Goal: Task Accomplishment & Management: Manage account settings

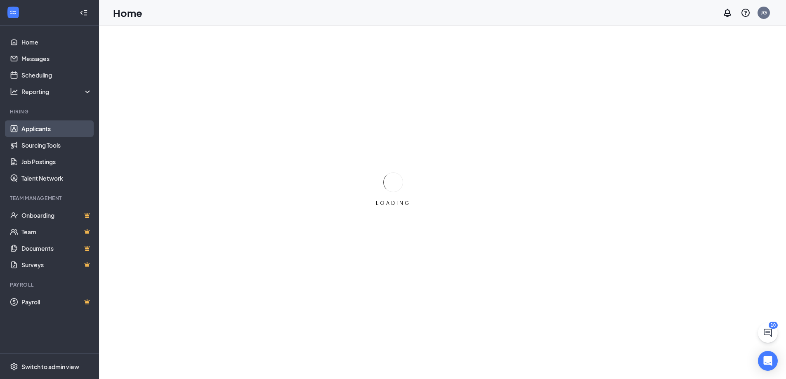
click at [28, 124] on link "Applicants" at bounding box center [56, 128] width 71 height 16
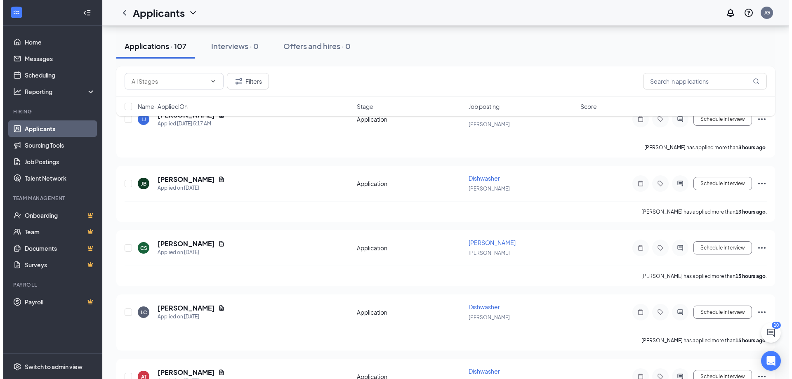
scroll to position [60, 0]
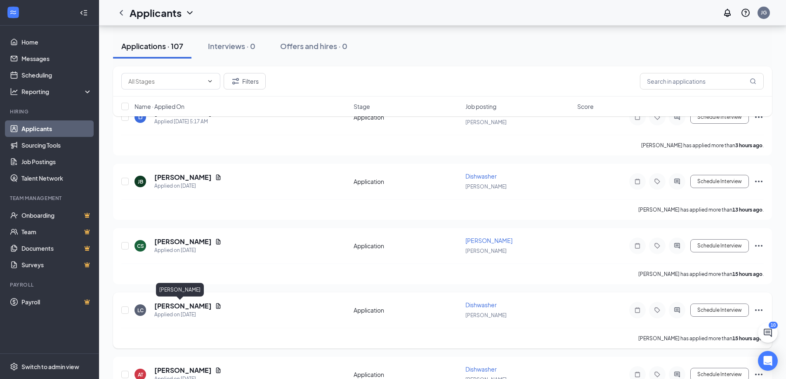
click at [165, 306] on h5 "[PERSON_NAME]" at bounding box center [182, 305] width 57 height 9
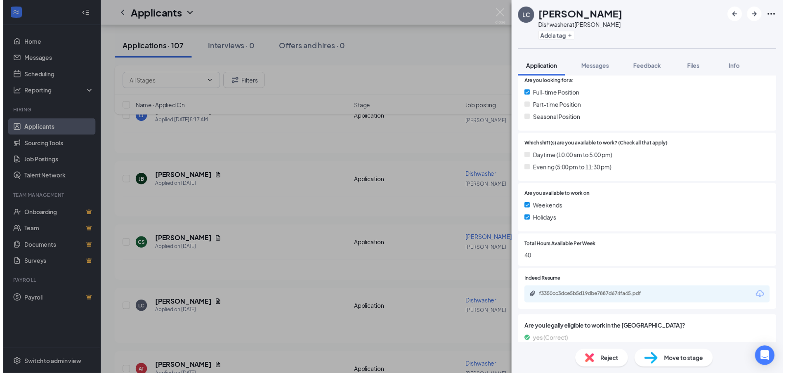
scroll to position [212, 0]
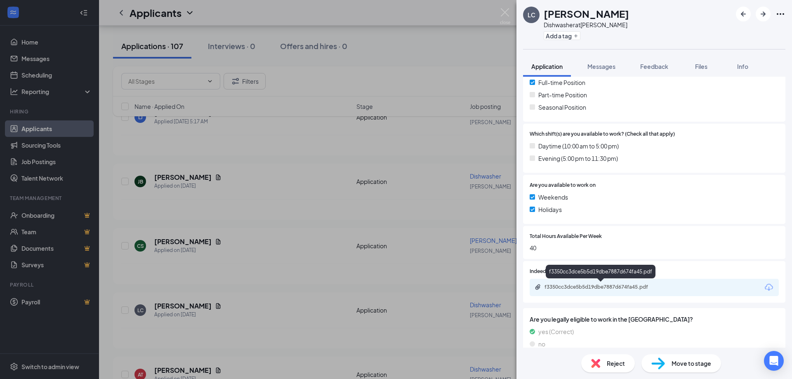
click at [608, 286] on div "f3350cc3dce5b5d19dbe7887d674fa45.pdf" at bounding box center [601, 287] width 115 height 7
click at [417, 53] on div "LC [PERSON_NAME] at [PERSON_NAME] Add a tag Application Messages Feedback Files…" at bounding box center [396, 189] width 792 height 379
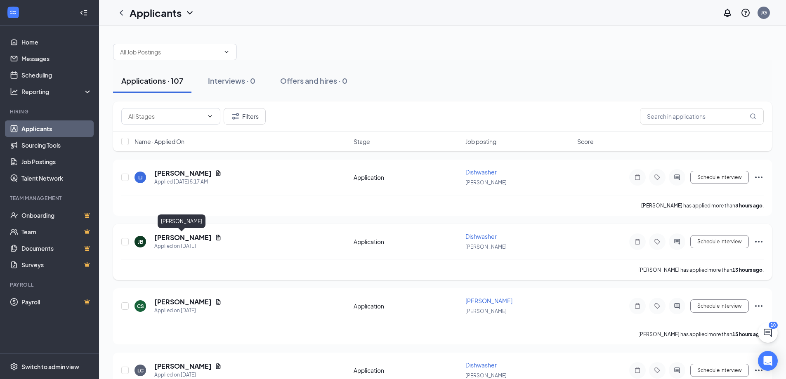
click at [165, 240] on h5 "[PERSON_NAME]" at bounding box center [182, 237] width 57 height 9
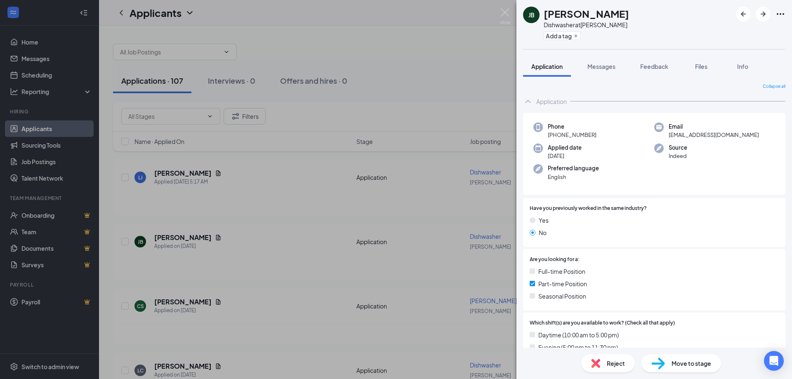
click at [453, 71] on div "[PERSON_NAME] Dishwasher at [PERSON_NAME] Add a tag Application Messages Feedba…" at bounding box center [396, 189] width 792 height 379
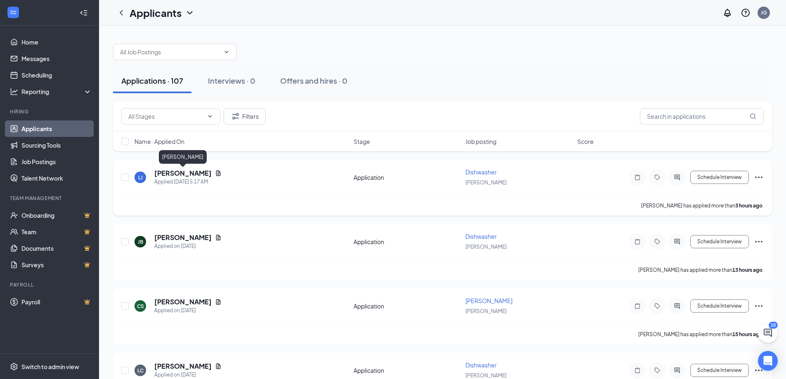
click at [195, 172] on h5 "[PERSON_NAME]" at bounding box center [182, 173] width 57 height 9
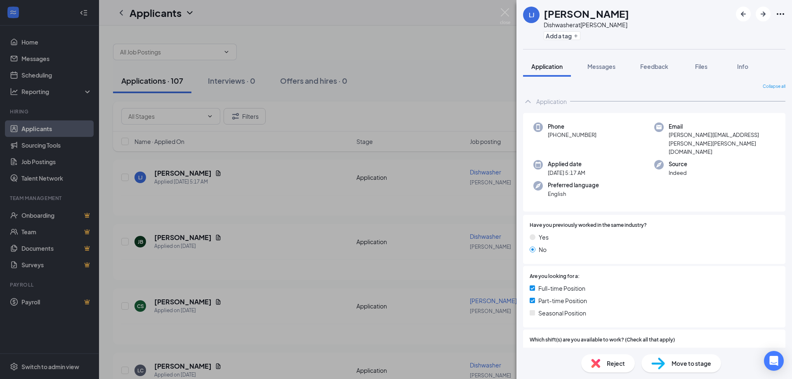
click at [443, 62] on div "[PERSON_NAME] Dishwasher at [PERSON_NAME] Add a tag Application Messages Feedba…" at bounding box center [396, 189] width 792 height 379
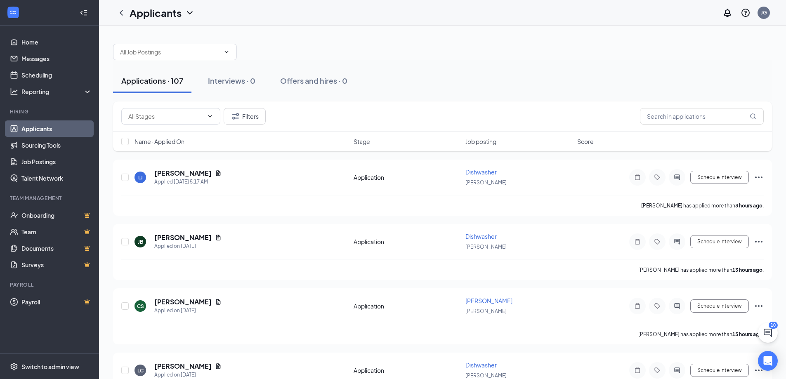
click at [751, 46] on div at bounding box center [442, 47] width 659 height 25
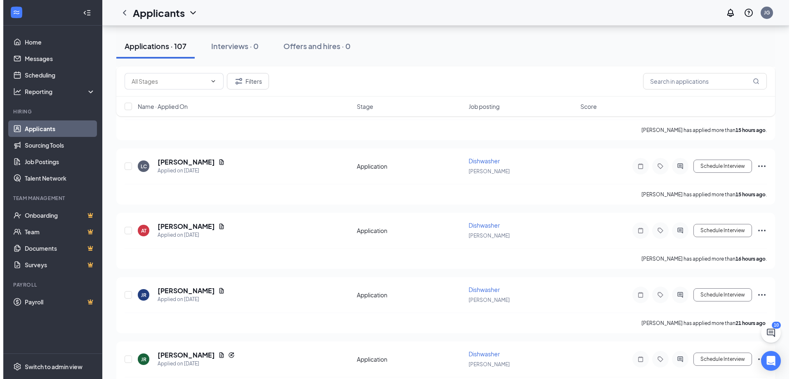
scroll to position [210, 0]
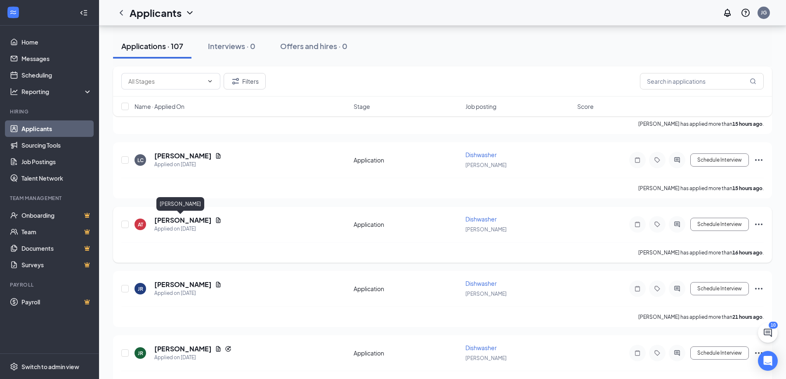
click at [174, 216] on h5 "[PERSON_NAME]" at bounding box center [182, 220] width 57 height 9
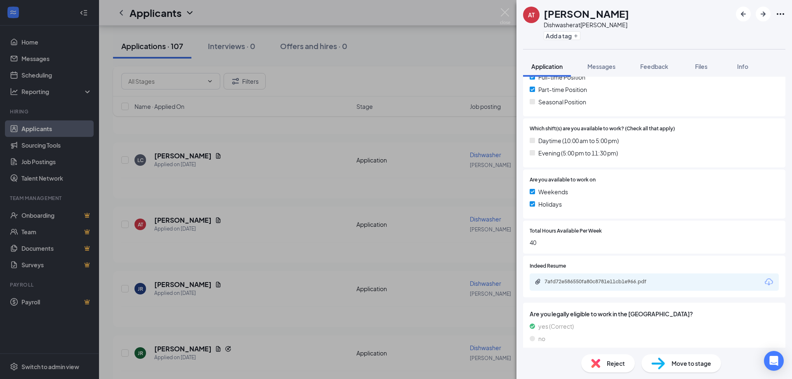
scroll to position [202, 0]
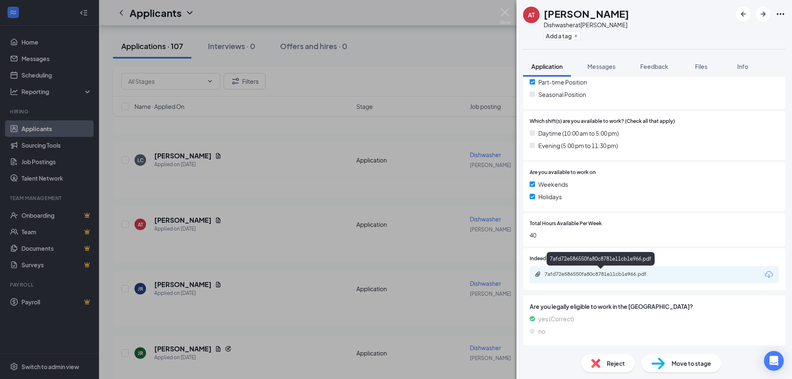
click at [595, 274] on div "7afd72e586550fa80c8781e11cb1e966.pdf" at bounding box center [601, 274] width 115 height 7
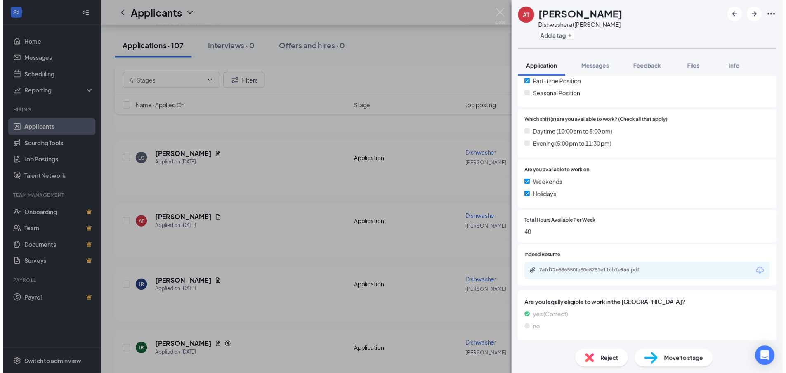
scroll to position [199, 0]
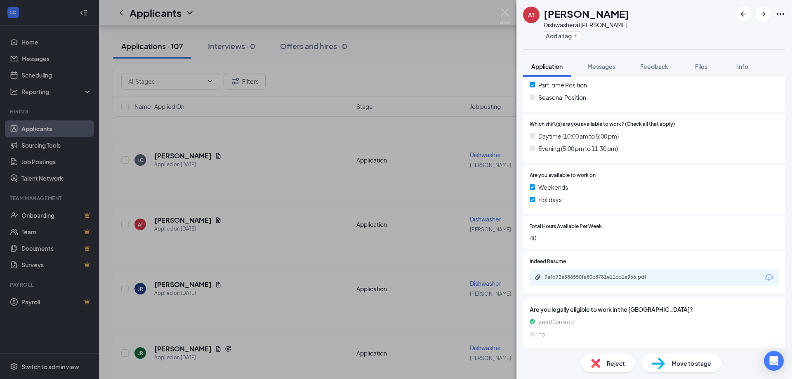
click at [410, 50] on div "AT [PERSON_NAME] Dishwasher at [PERSON_NAME] Add a tag Application Messages Fee…" at bounding box center [396, 189] width 792 height 379
drag, startPoint x: 410, startPoint y: 50, endPoint x: 522, endPoint y: 63, distance: 112.0
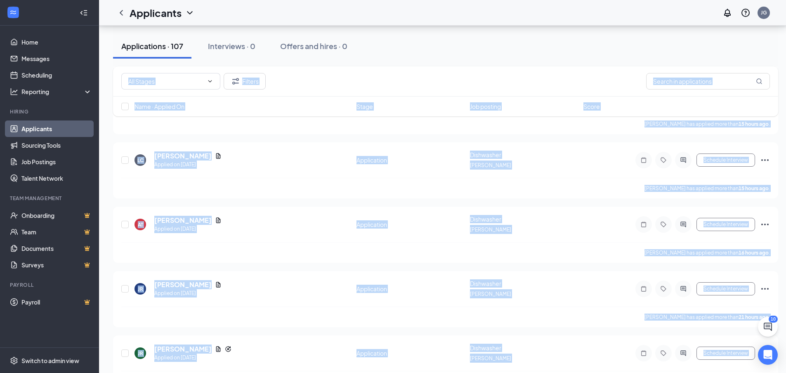
click at [777, 55] on div "Applications · 107 Interviews · 0 Offers and hires · 0" at bounding box center [445, 46] width 665 height 25
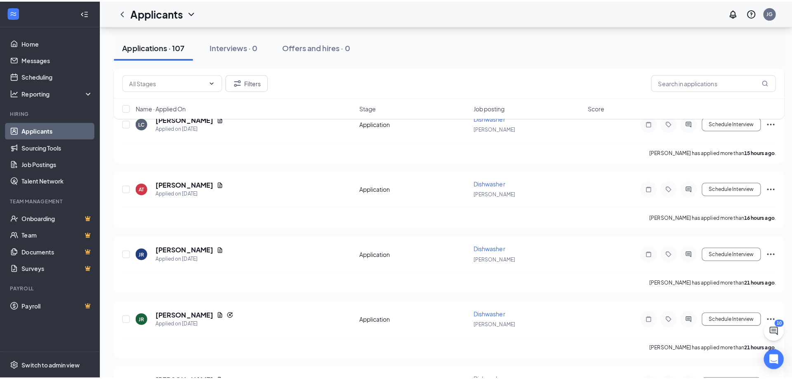
scroll to position [261, 0]
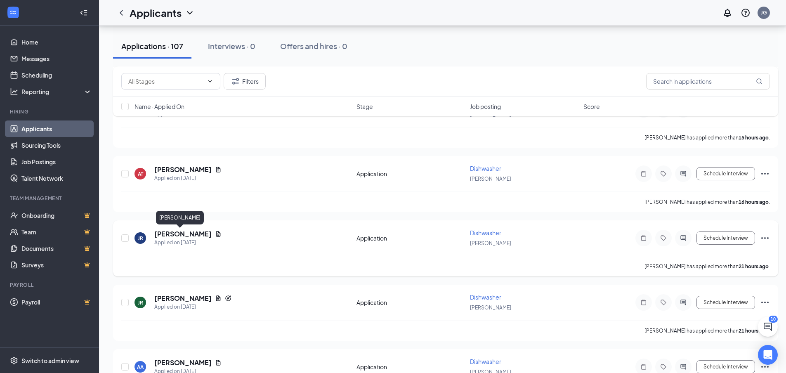
click at [167, 231] on h5 "[PERSON_NAME]" at bounding box center [182, 233] width 57 height 9
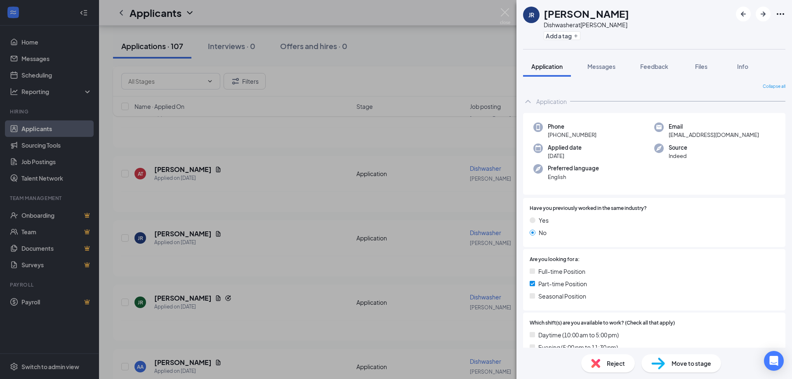
click at [455, 72] on div "JR [PERSON_NAME] at [PERSON_NAME] Add a tag Application Messages Feedback Files…" at bounding box center [396, 189] width 792 height 379
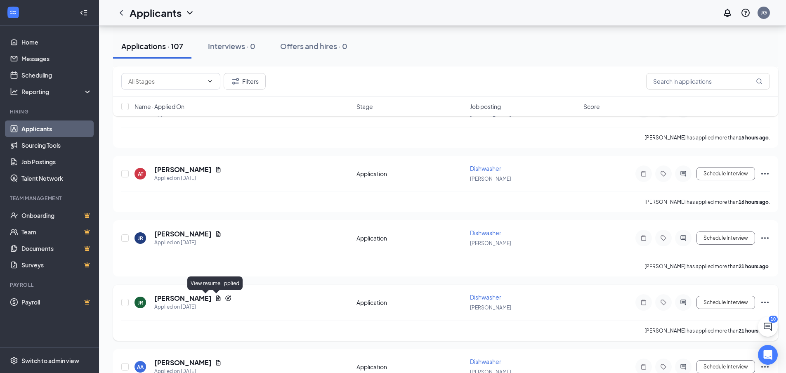
click at [184, 296] on h5 "[PERSON_NAME]" at bounding box center [182, 298] width 57 height 9
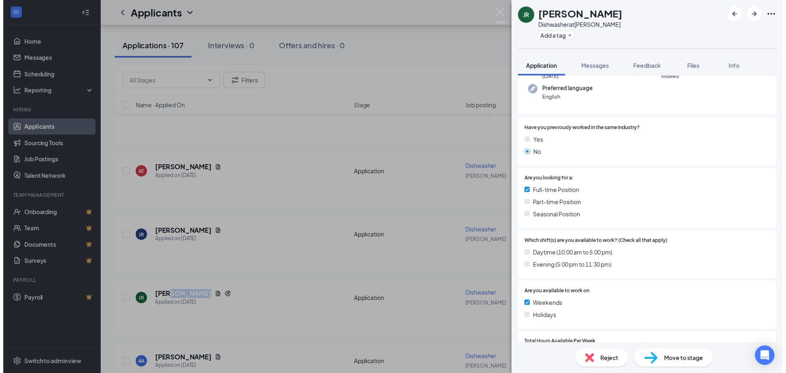
scroll to position [193, 0]
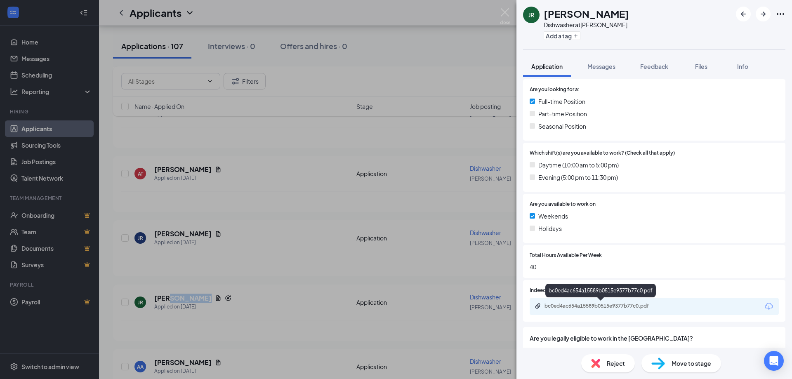
click at [585, 304] on div "bc0ed4ac654a15589b0515e9377b77c0.pdf" at bounding box center [601, 306] width 115 height 7
click at [441, 65] on div "JR [PERSON_NAME] Dishwasher at [PERSON_NAME] Add a tag Application Messages Fee…" at bounding box center [396, 189] width 792 height 379
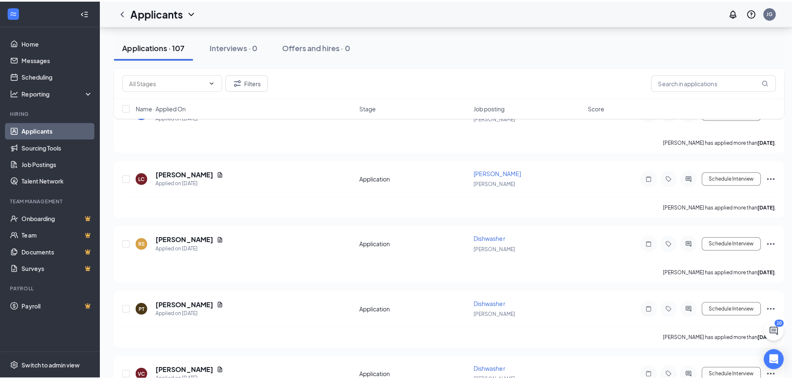
scroll to position [529, 0]
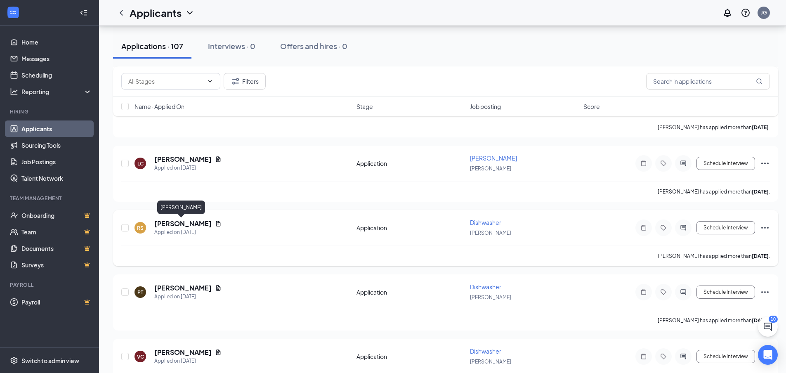
click at [187, 222] on h5 "[PERSON_NAME]" at bounding box center [182, 223] width 57 height 9
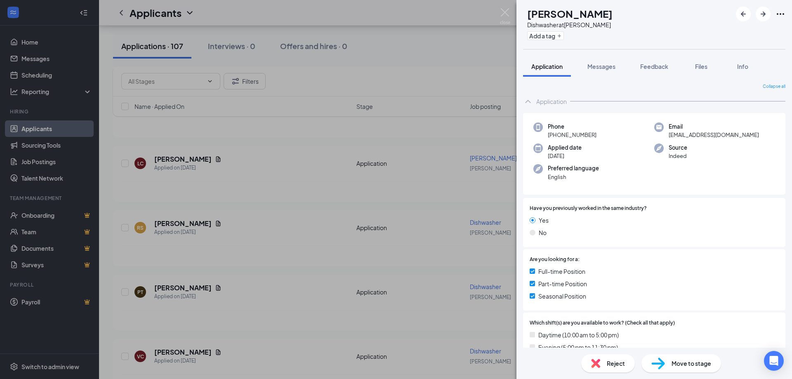
drag, startPoint x: 649, startPoint y: 34, endPoint x: 681, endPoint y: 18, distance: 36.3
click at [681, 18] on div "RS [PERSON_NAME] Dishwasher at [PERSON_NAME] Add a tag" at bounding box center [653, 24] width 275 height 49
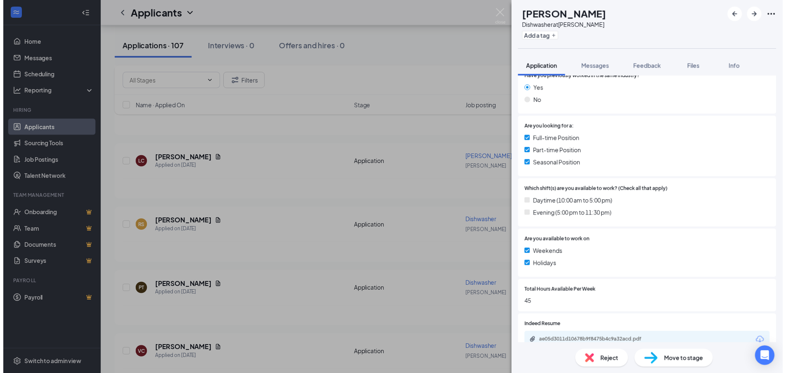
scroll to position [184, 0]
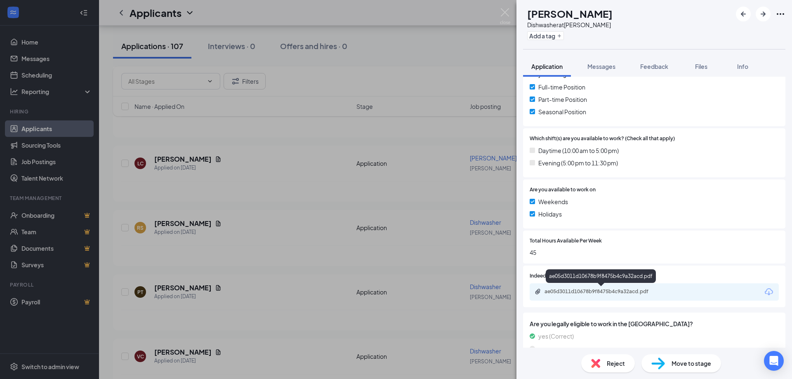
click at [612, 294] on div "ae05d3011d10678b9f8475b4c9a32acd.pdf" at bounding box center [601, 291] width 115 height 7
click at [439, 49] on div "RS [PERSON_NAME] Dishwasher at [PERSON_NAME] Add a tag Application Messages Fee…" at bounding box center [396, 189] width 792 height 379
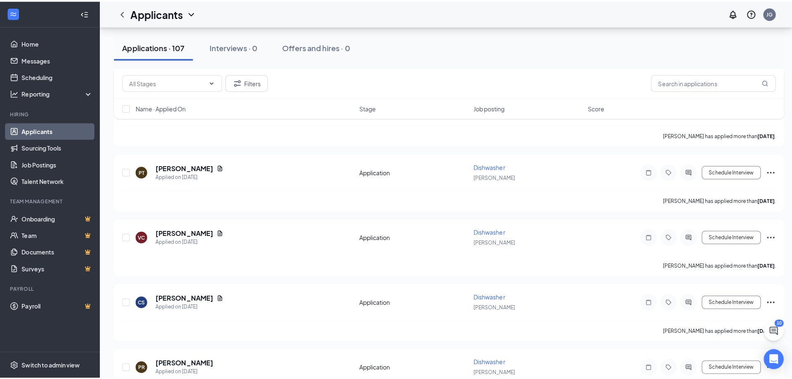
scroll to position [686, 0]
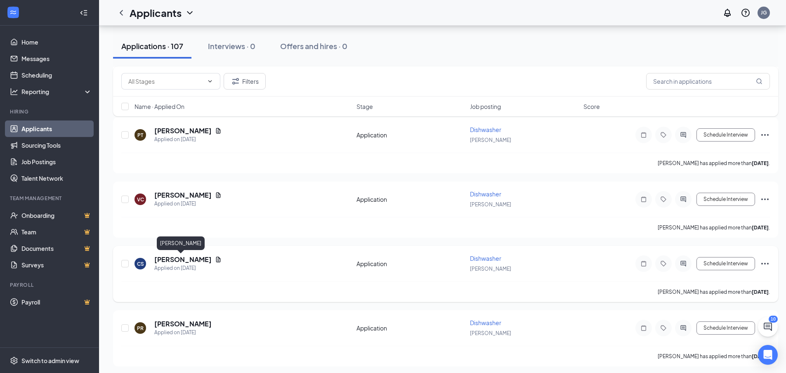
click at [161, 260] on h5 "[PERSON_NAME]" at bounding box center [182, 259] width 57 height 9
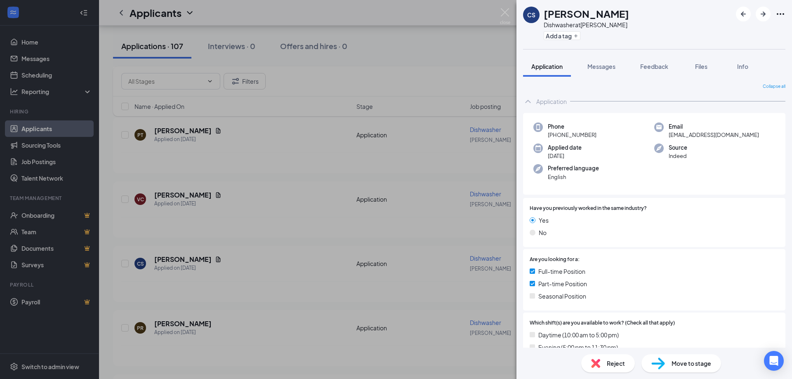
click at [674, 19] on div "CS [PERSON_NAME] Dishwasher at [PERSON_NAME] Add a tag" at bounding box center [653, 24] width 275 height 49
drag, startPoint x: 674, startPoint y: 19, endPoint x: 737, endPoint y: 118, distance: 117.6
click at [735, 119] on div "Phone [PHONE_NUMBER] Email [EMAIL_ADDRESS][DOMAIN_NAME] Applied date [DATE] Sou…" at bounding box center [654, 154] width 262 height 82
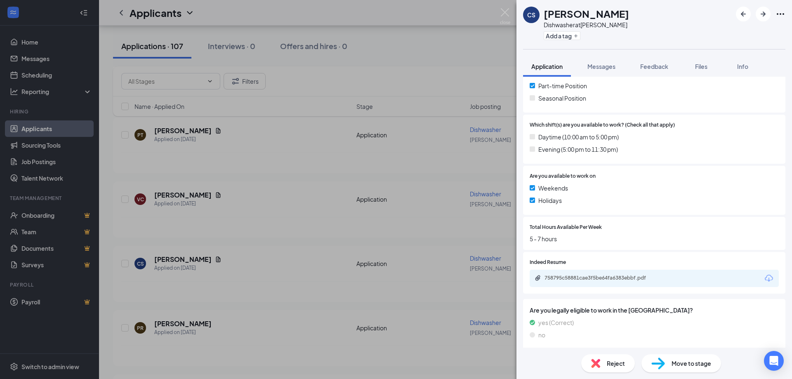
scroll to position [202, 0]
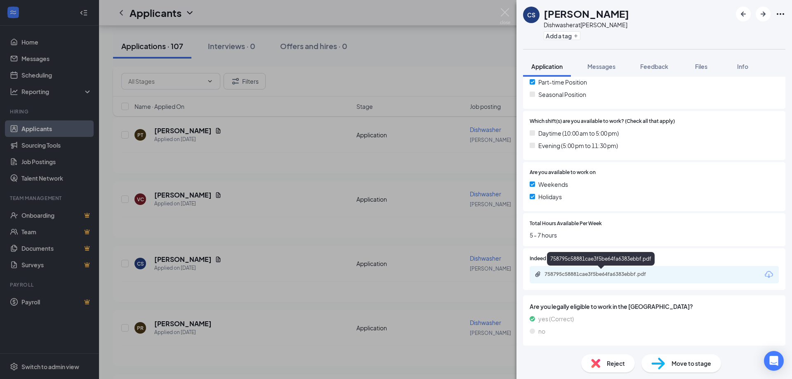
click at [625, 276] on div "758795c58881cae3f5be64fa6383ebbf.pdf" at bounding box center [601, 274] width 115 height 7
